Goal: Check status

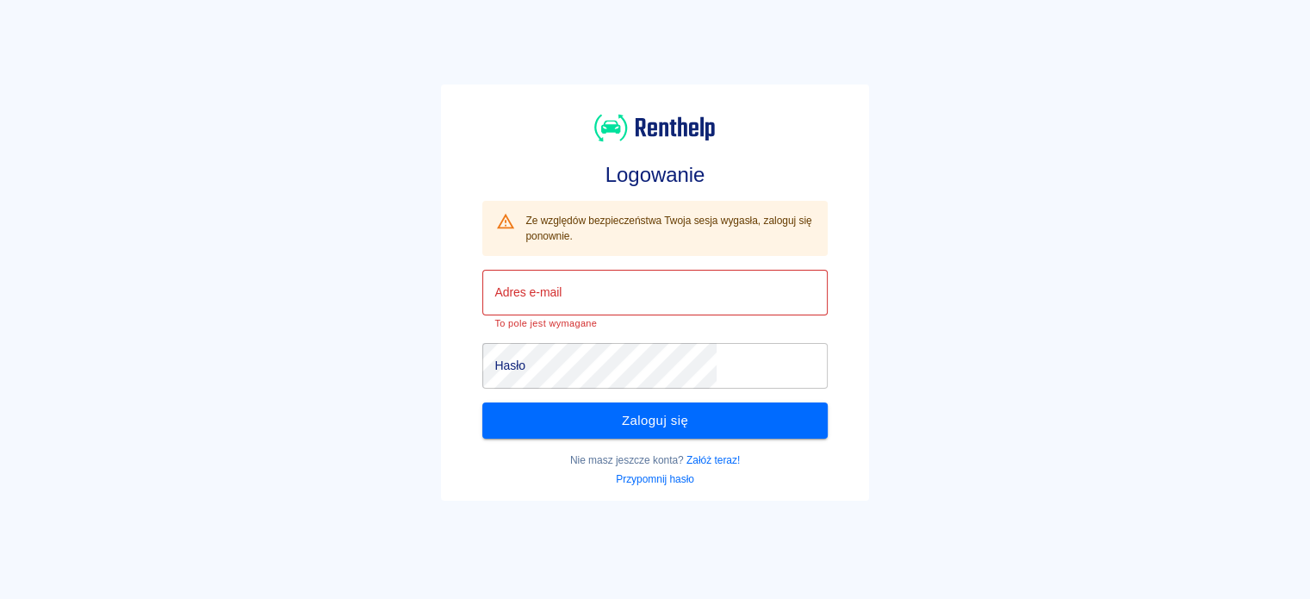
type input "[PERSON_NAME][EMAIL_ADDRESS][DOMAIN_NAME]"
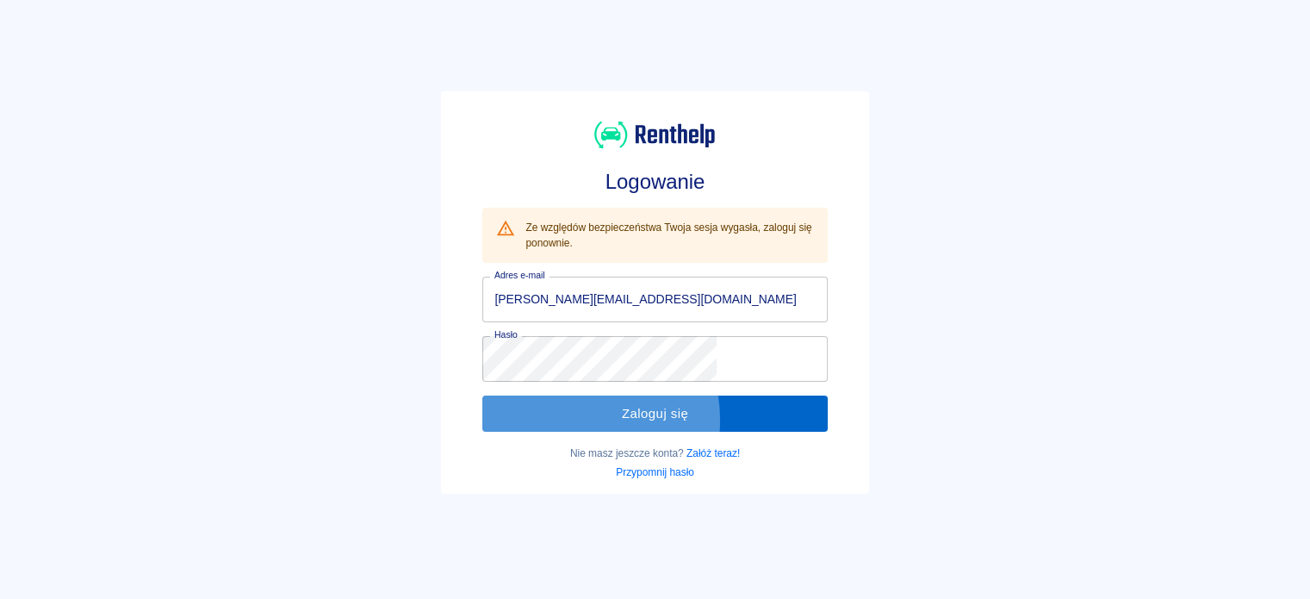
click at [617, 420] on button "Zaloguj się" at bounding box center [654, 413] width 345 height 36
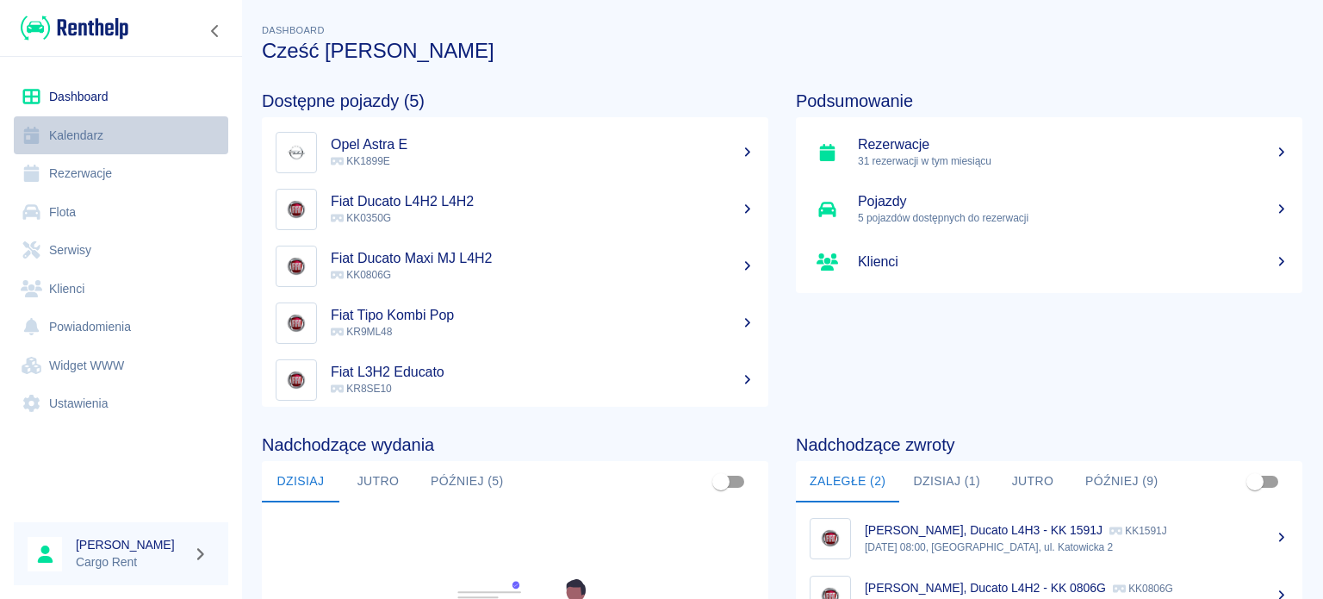
click at [48, 117] on link "Kalendarz" at bounding box center [121, 135] width 214 height 39
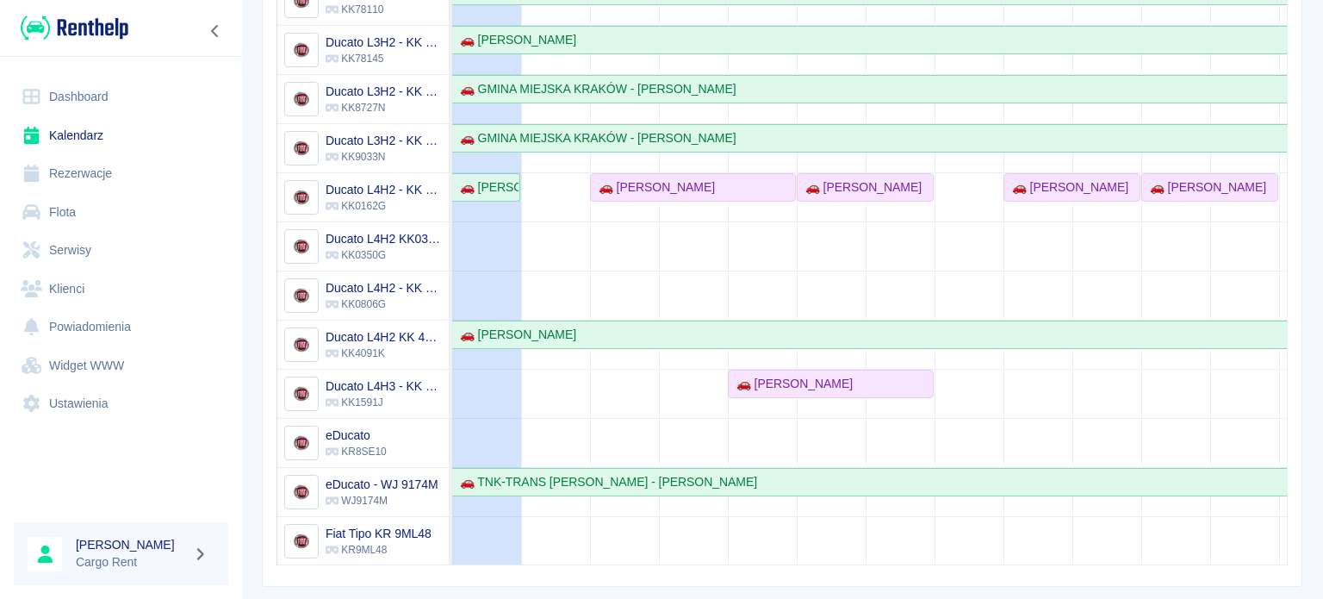
scroll to position [338, 0]
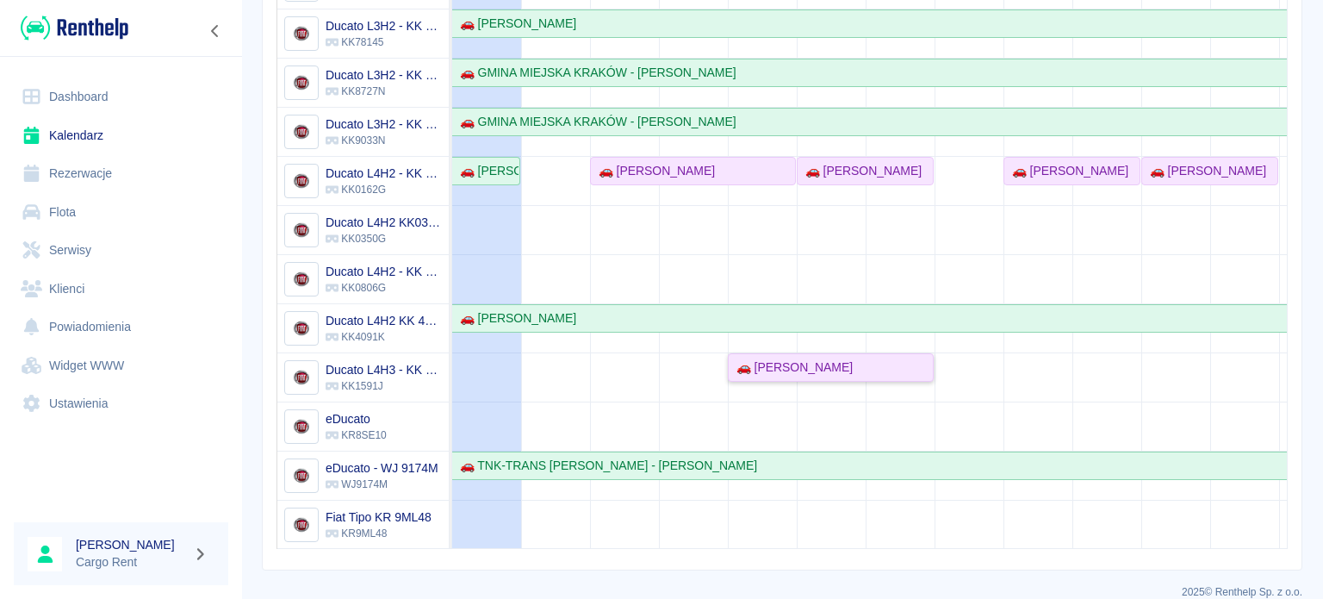
click at [820, 371] on div "🚗 [PERSON_NAME]" at bounding box center [790, 367] width 123 height 18
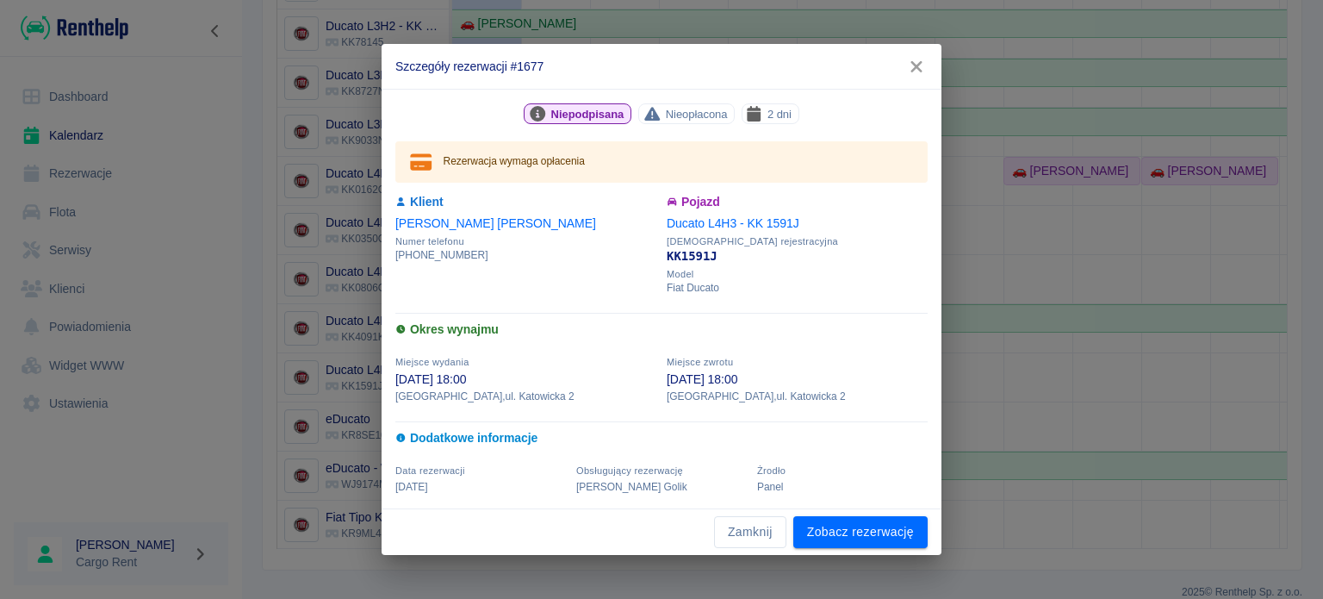
click at [909, 66] on icon "button" at bounding box center [916, 67] width 22 height 18
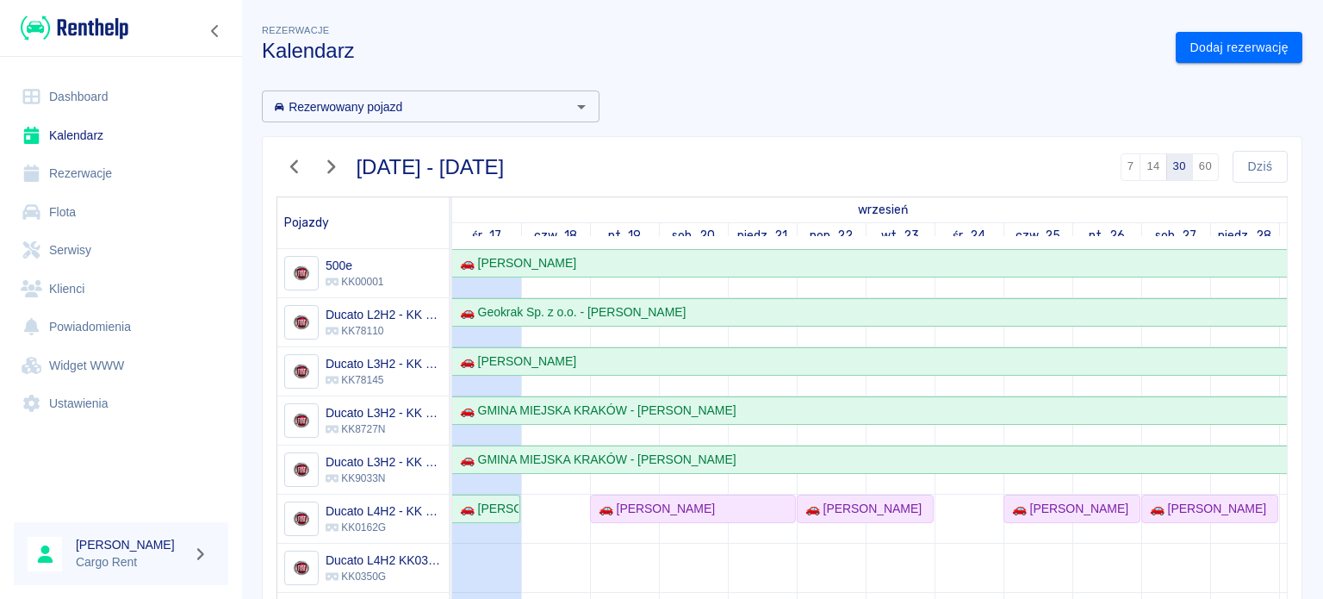
scroll to position [0, 0]
click at [749, 115] on div "Rezerwowany pojazd Rezerwowany pojazd [DATE] - [DATE] 7 14 30 60 [DATE] Pojazdy…" at bounding box center [775, 492] width 1054 height 831
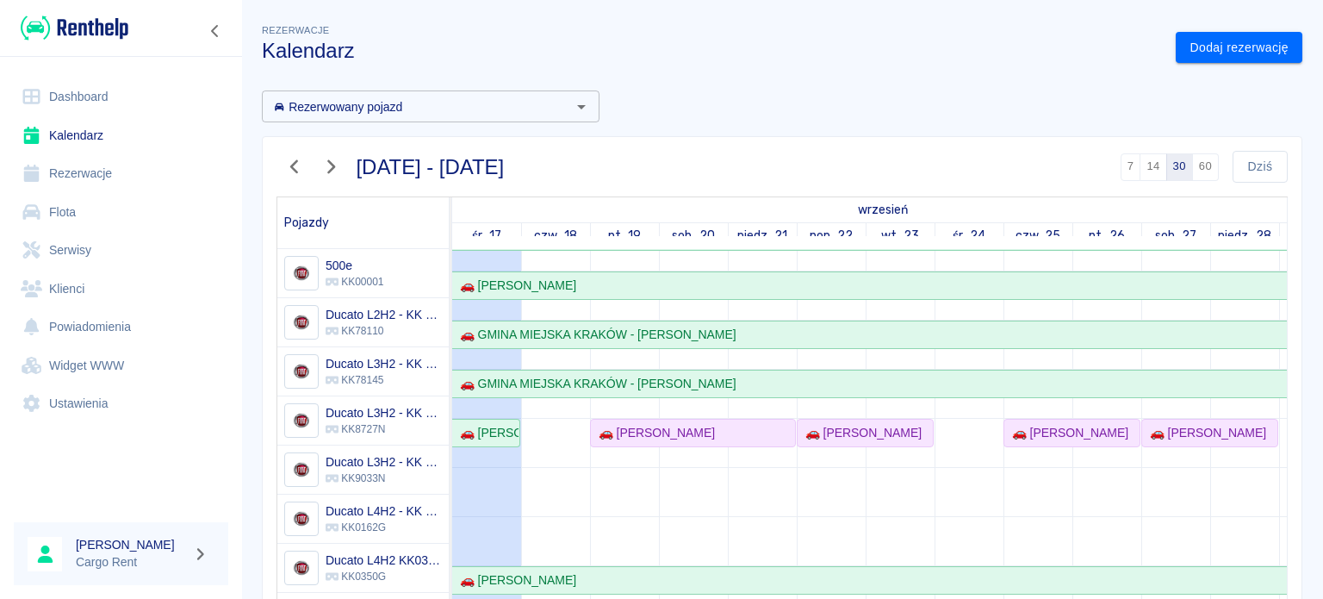
scroll to position [158, 0]
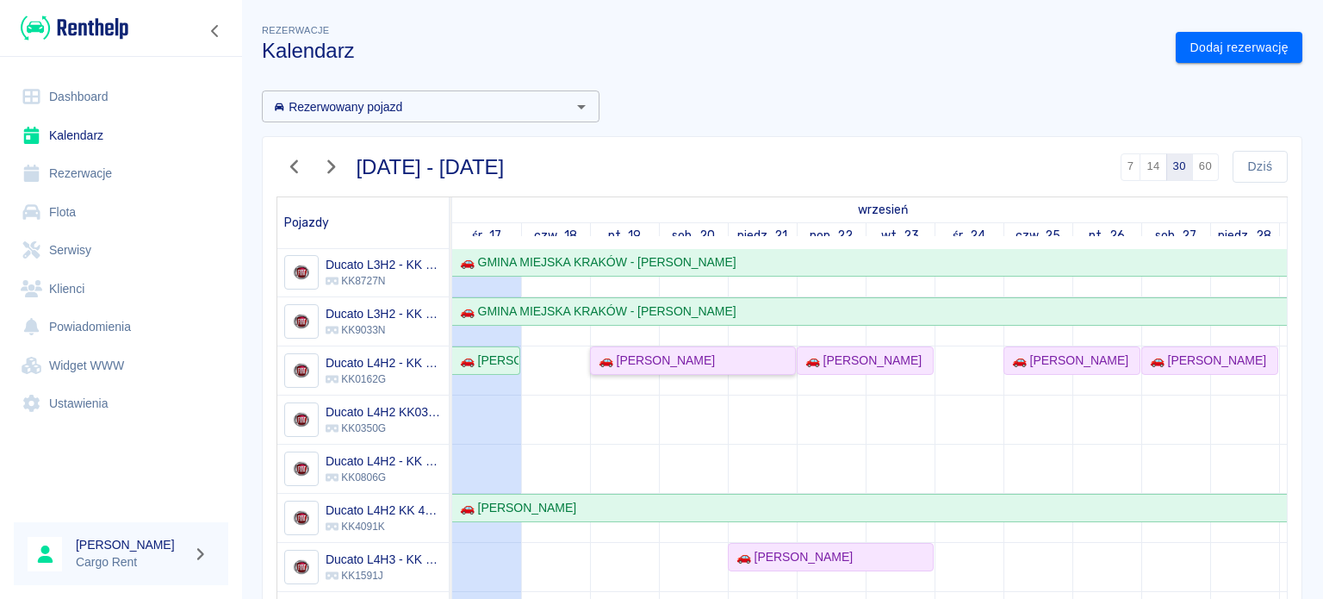
click at [627, 354] on div "🚗 [PERSON_NAME]" at bounding box center [653, 360] width 123 height 18
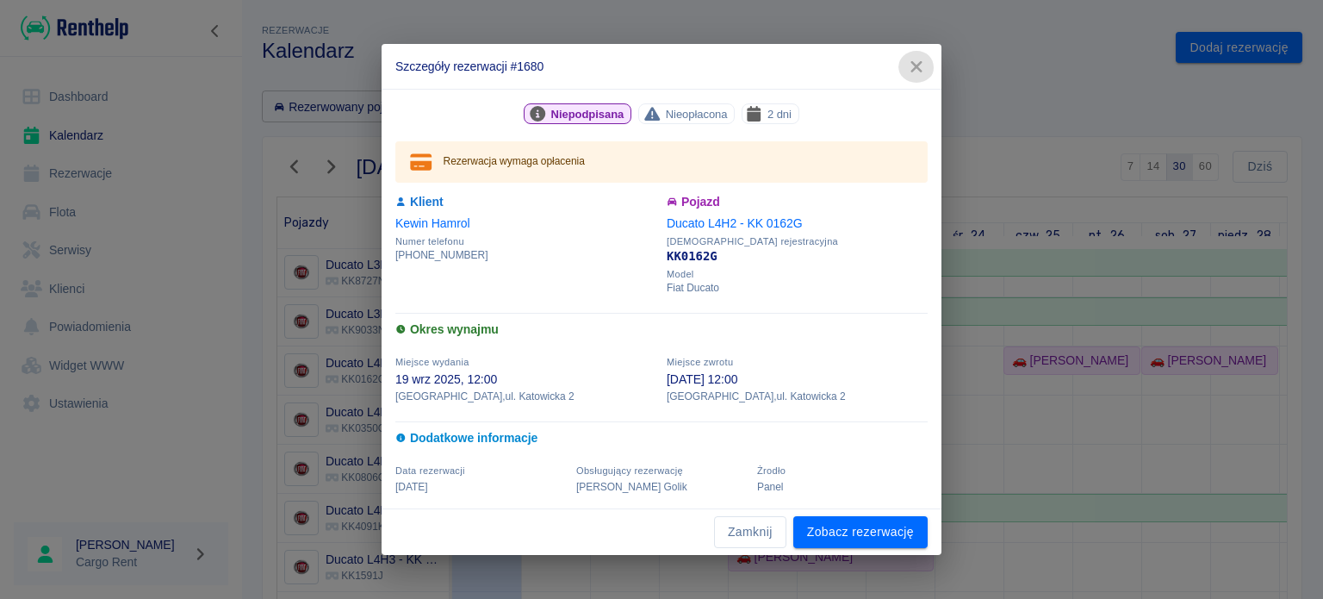
click at [903, 71] on button "button" at bounding box center [916, 67] width 36 height 32
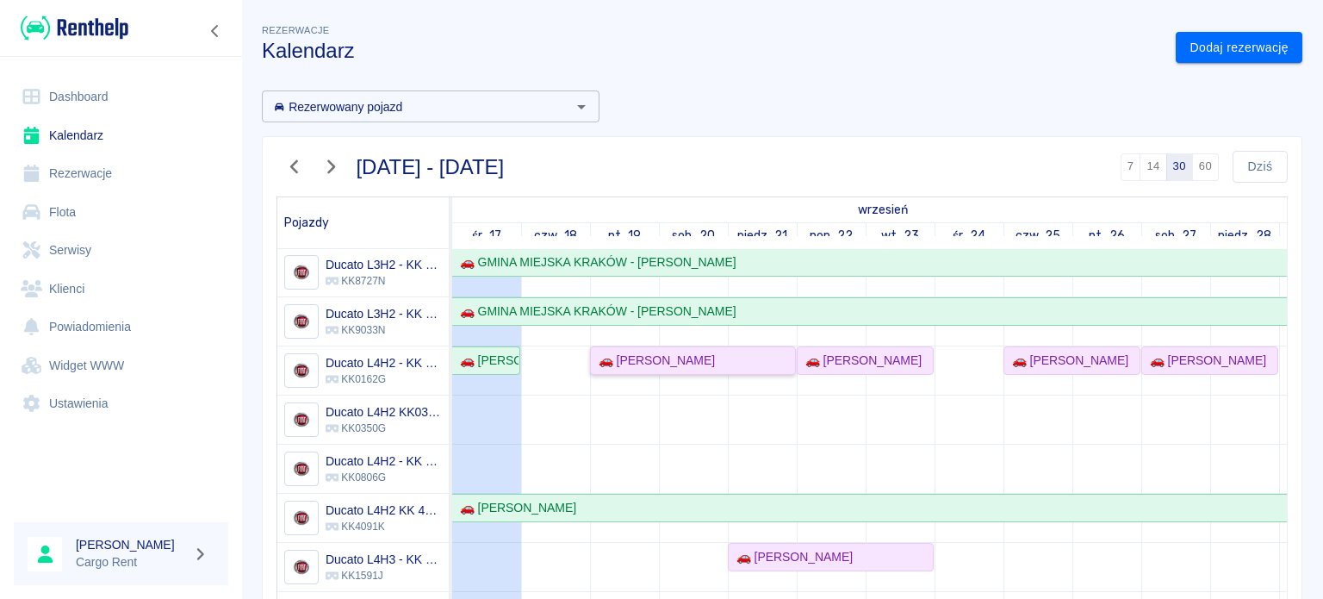
click at [664, 351] on div "🚗 [PERSON_NAME]" at bounding box center [653, 360] width 123 height 18
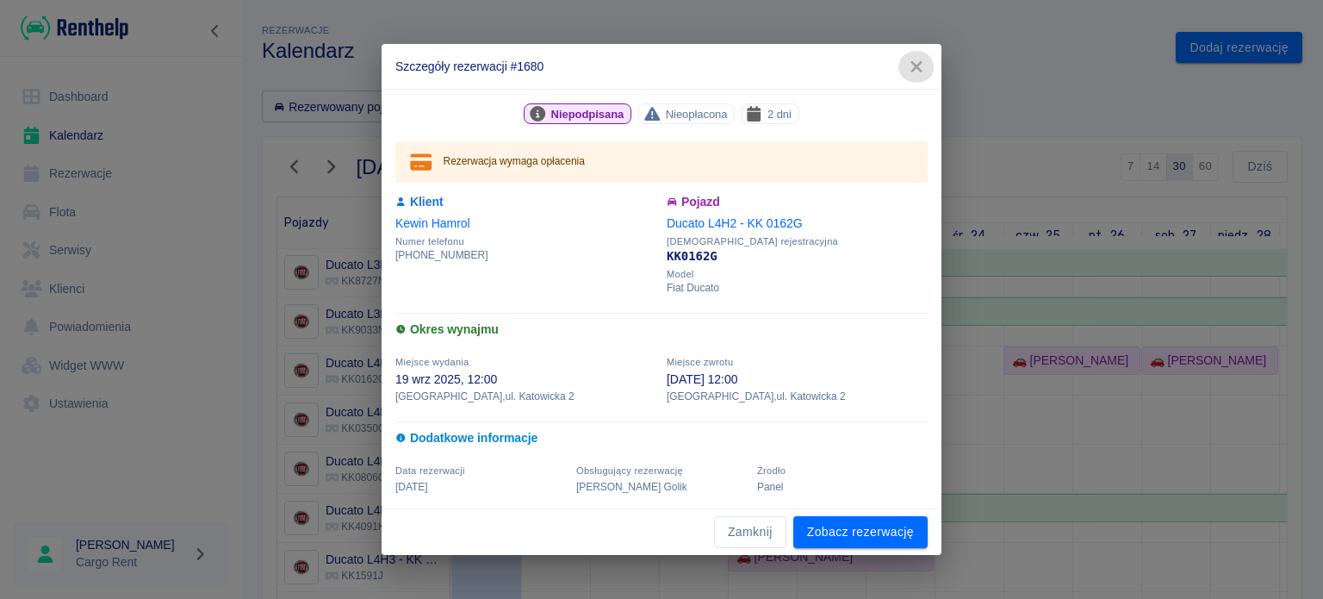
click at [912, 66] on icon "button" at bounding box center [916, 67] width 22 height 18
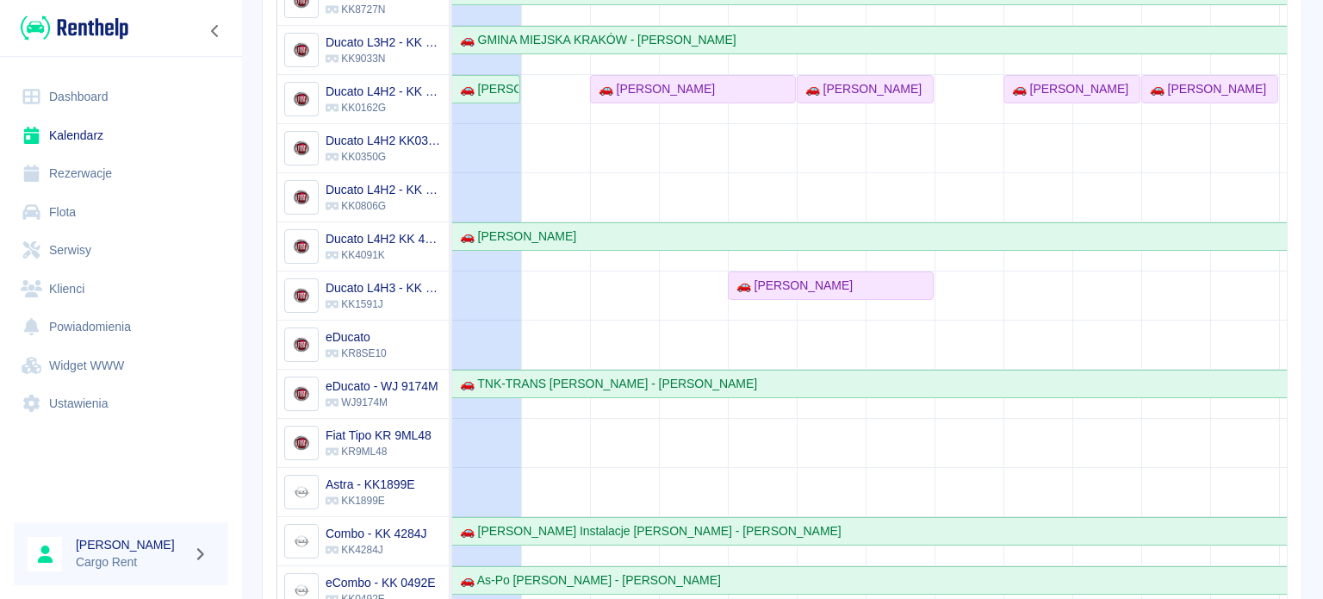
drag, startPoint x: 488, startPoint y: 340, endPoint x: 778, endPoint y: 347, distance: 289.5
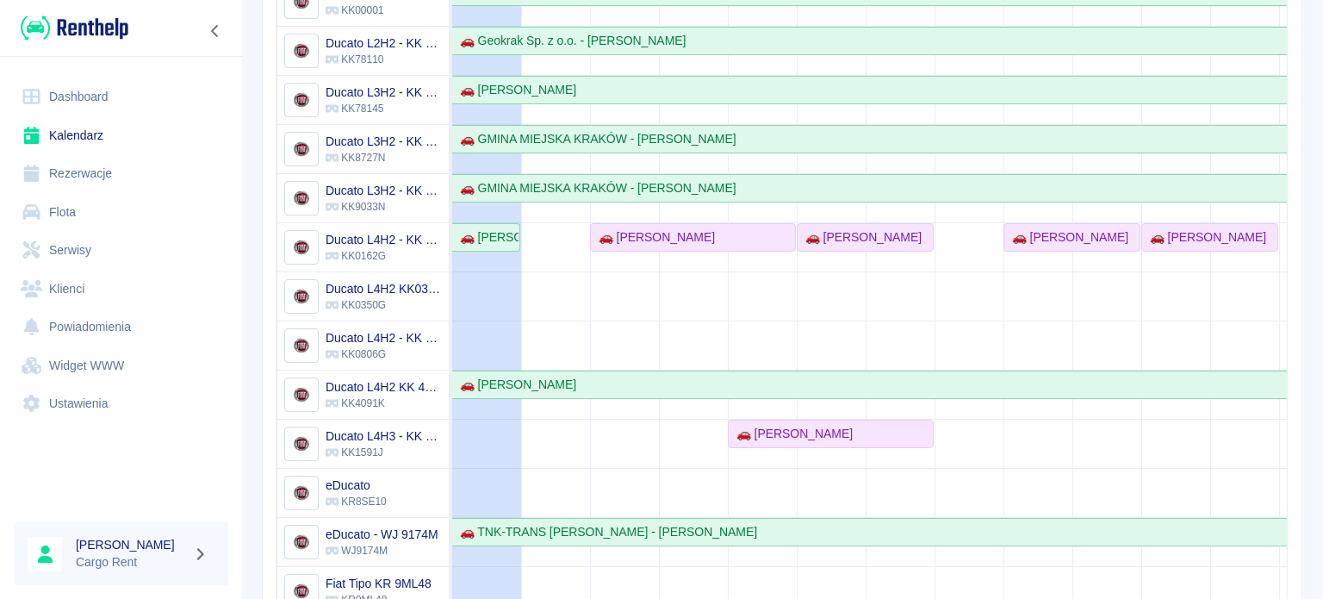
scroll to position [0, 0]
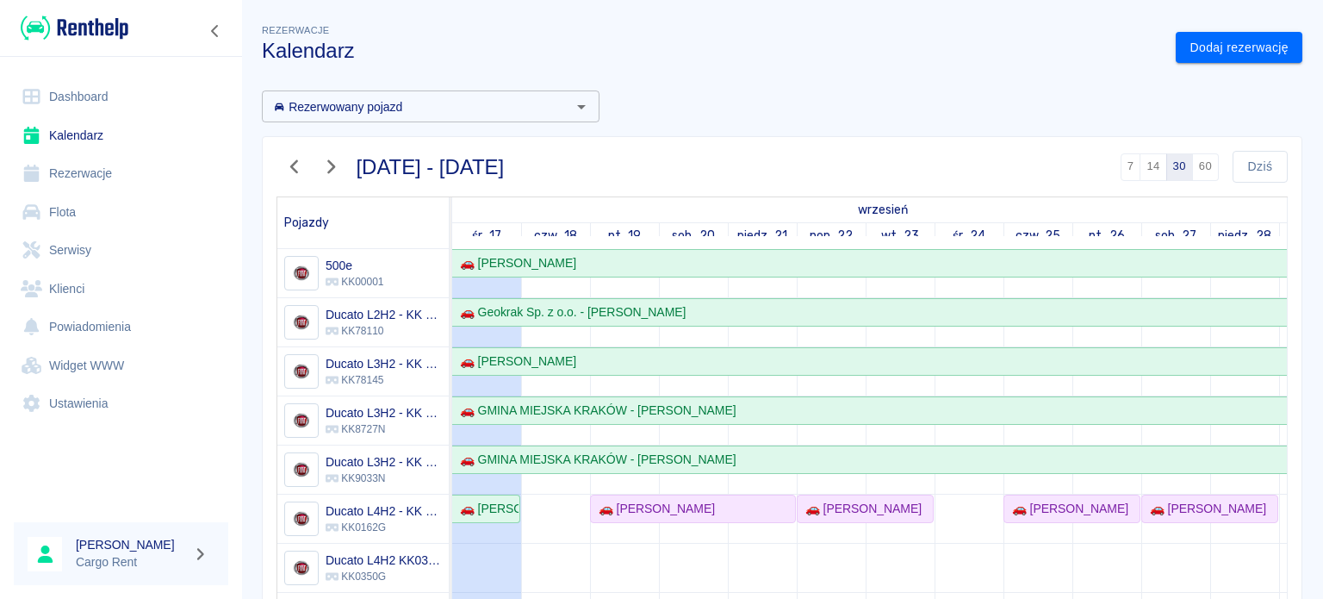
click at [38, 29] on img at bounding box center [75, 28] width 108 height 28
